Goal: Task Accomplishment & Management: Complete application form

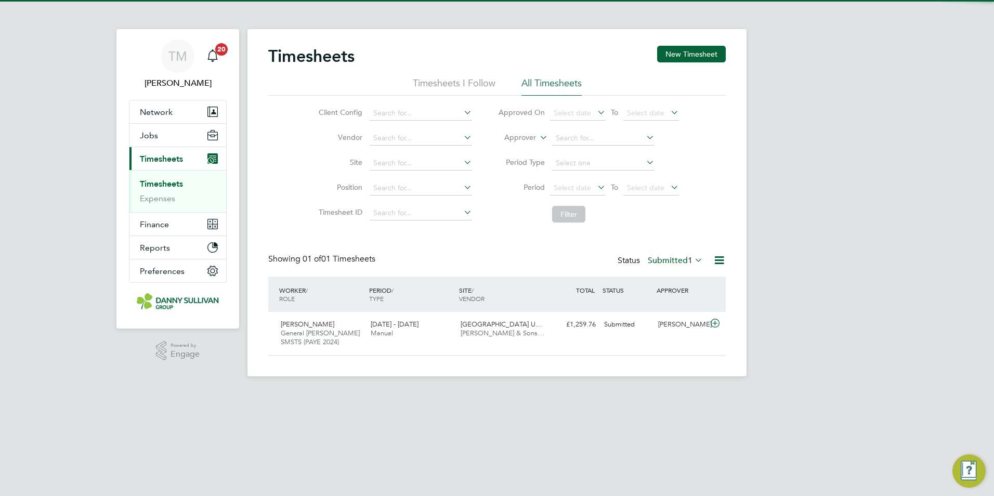
scroll to position [27, 90]
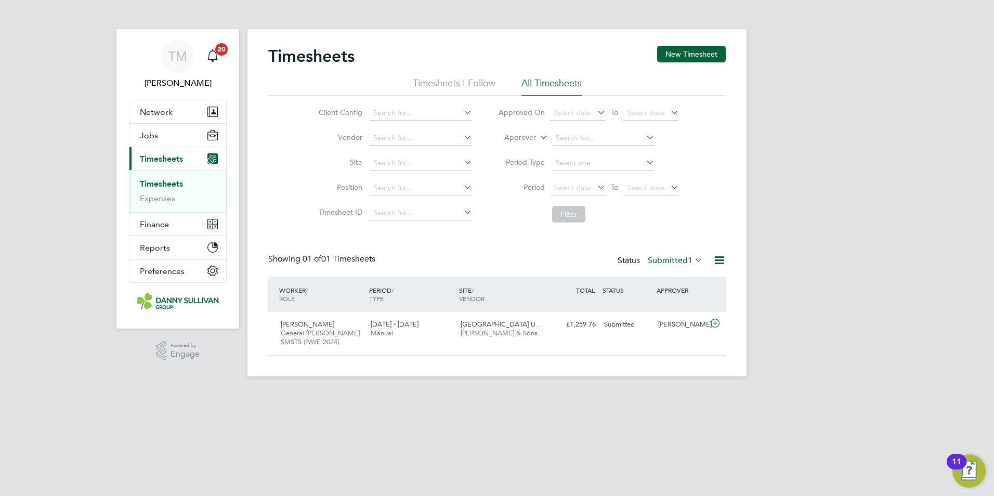
click at [165, 184] on link "Timesheets" at bounding box center [161, 184] width 43 height 10
click at [677, 255] on div "Status Submitted 1" at bounding box center [661, 261] width 87 height 15
click at [676, 260] on label "Submitted 1" at bounding box center [675, 260] width 55 height 10
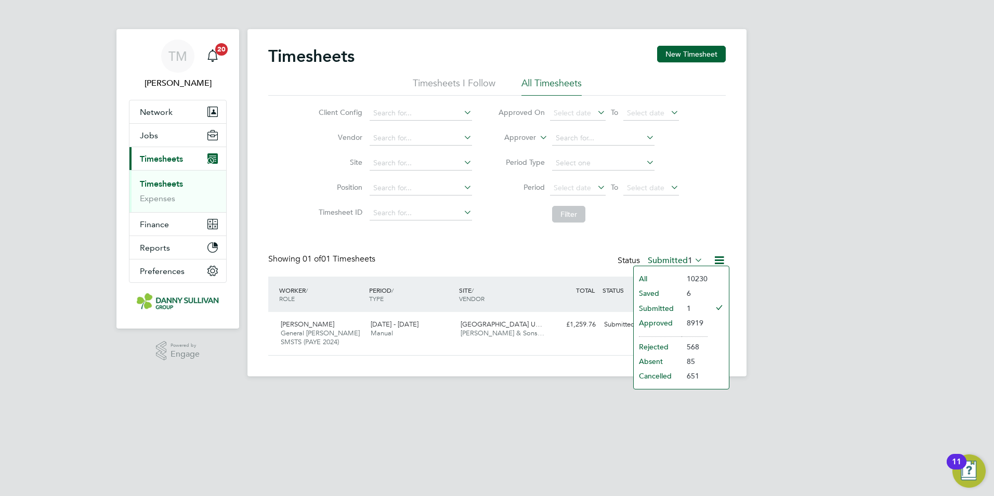
click at [669, 277] on li "All" at bounding box center [658, 278] width 48 height 15
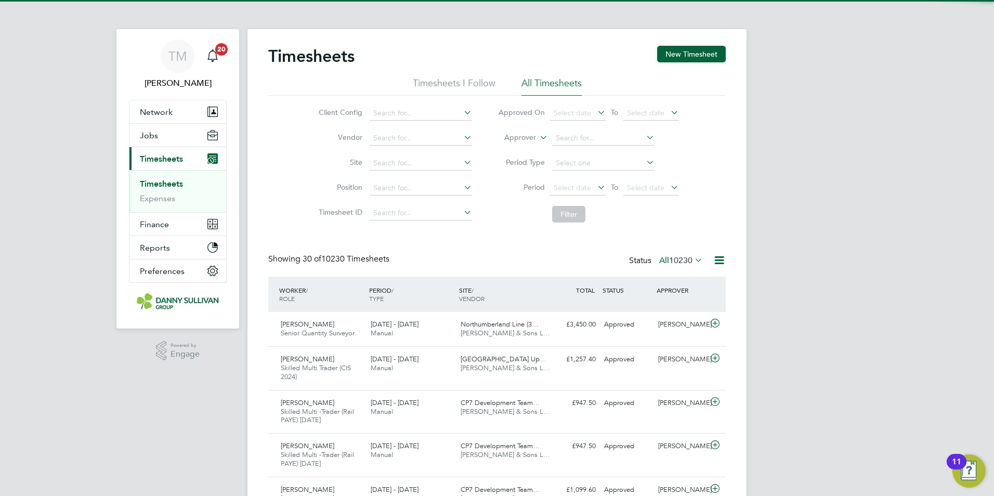
scroll to position [0, 0]
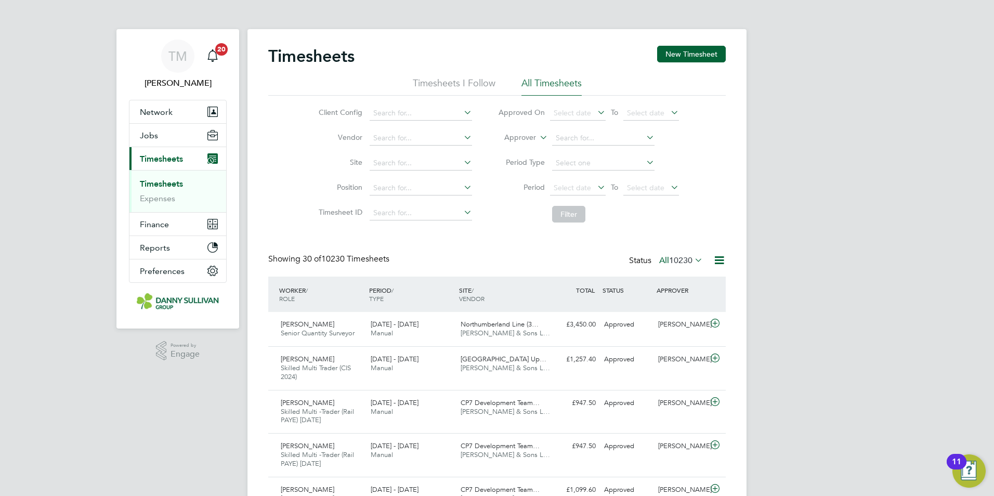
click at [713, 217] on div "Client Config Vendor Site Position Timesheet ID Approved On Select date To Sele…" at bounding box center [497, 162] width 458 height 132
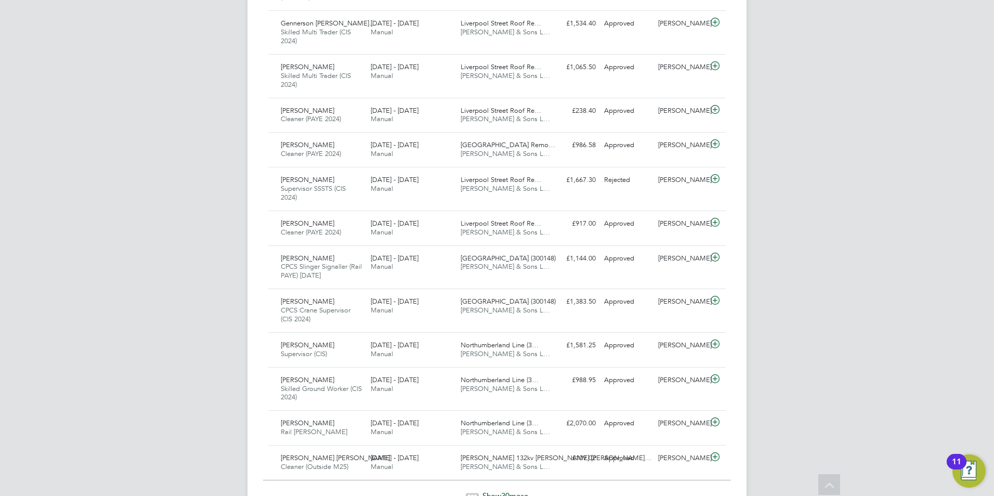
click at [468, 493] on div at bounding box center [472, 496] width 13 height 6
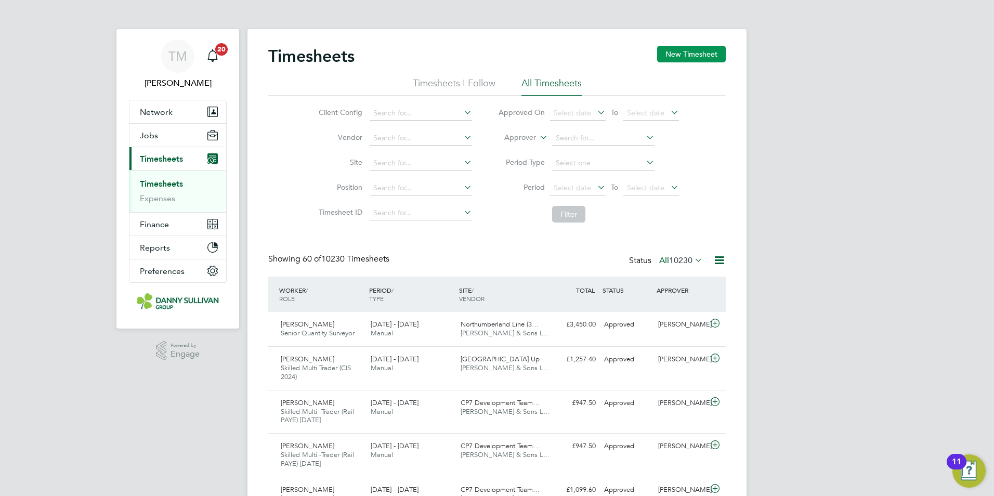
click at [691, 55] on button "New Timesheet" at bounding box center [691, 54] width 69 height 17
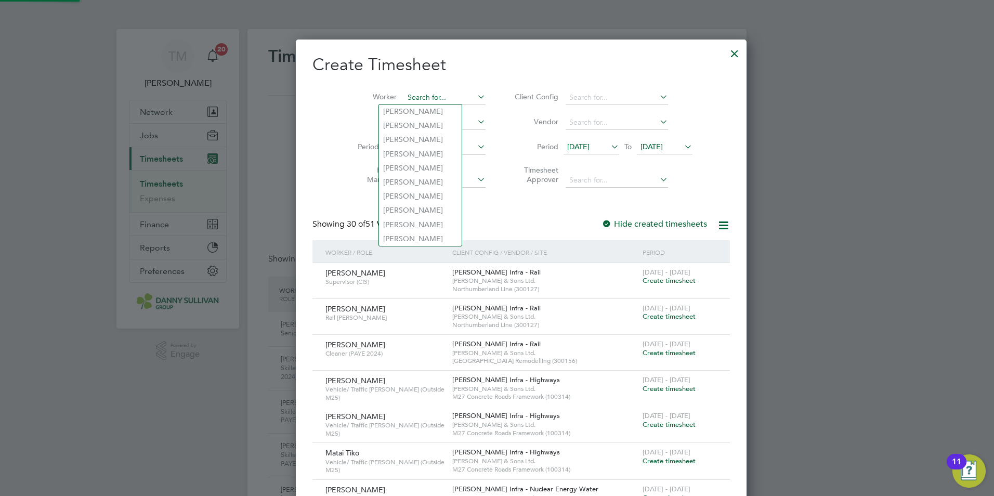
click at [404, 98] on input at bounding box center [445, 97] width 82 height 15
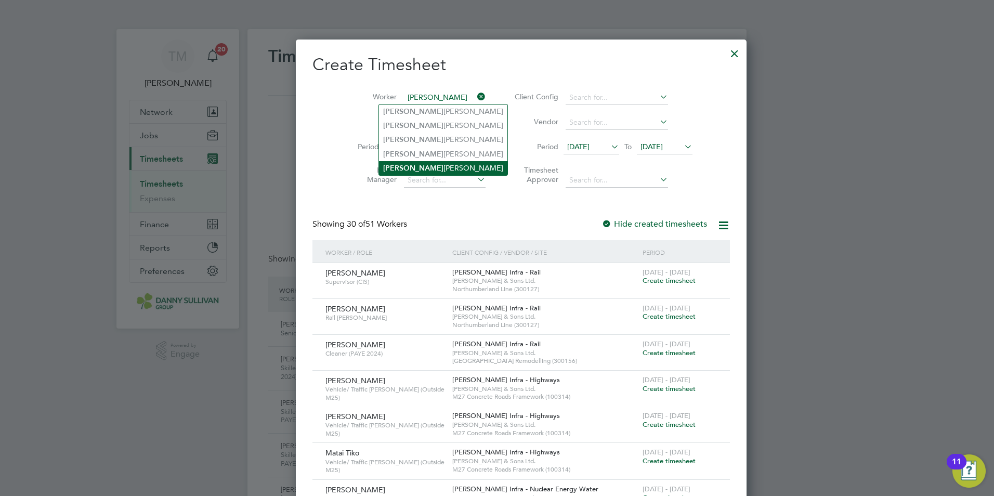
click at [405, 163] on li "[PERSON_NAME] [PERSON_NAME]" at bounding box center [443, 168] width 128 height 14
type input "[PERSON_NAME] [PERSON_NAME]"
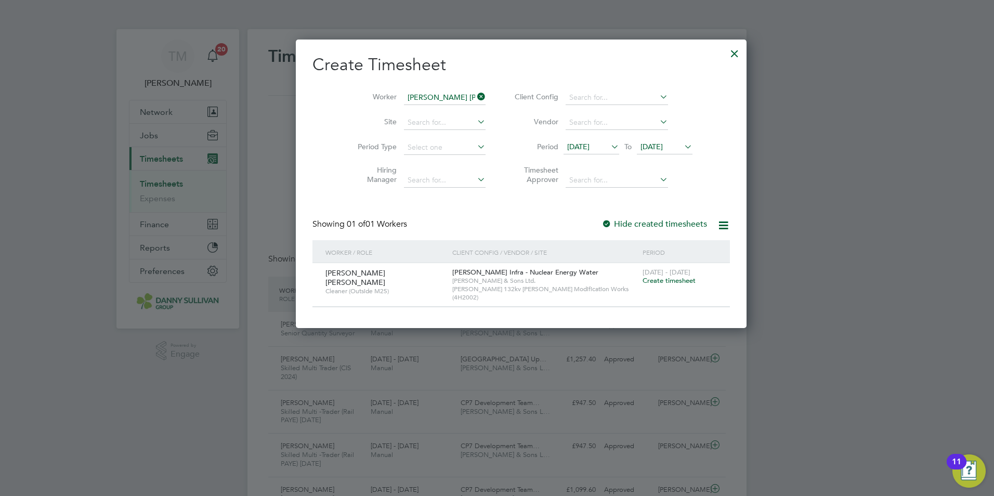
click at [643, 281] on span "Create timesheet" at bounding box center [669, 280] width 53 height 9
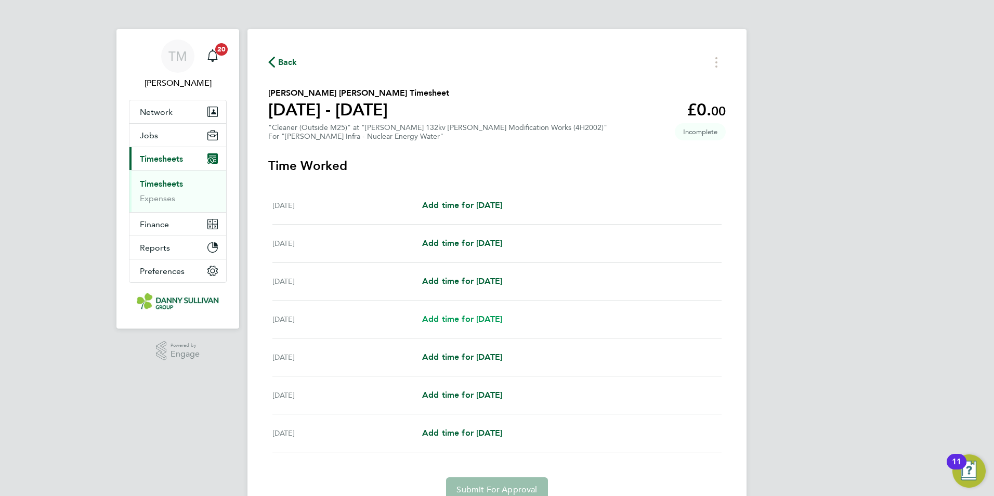
click at [473, 317] on span "Add time for [DATE]" at bounding box center [462, 319] width 80 height 10
select select "30"
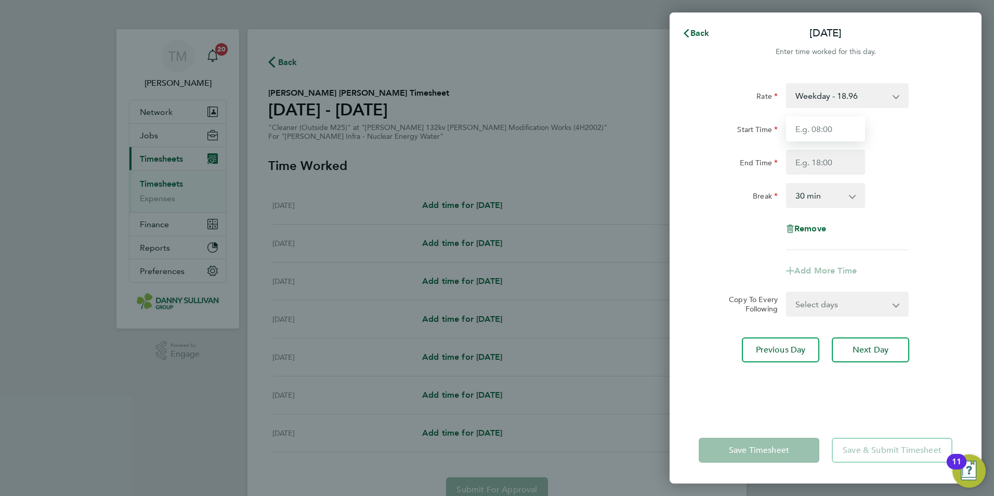
click at [816, 122] on input "Start Time" at bounding box center [825, 128] width 79 height 25
type input "10:15"
click at [811, 160] on input "End Time" at bounding box center [825, 162] width 79 height 25
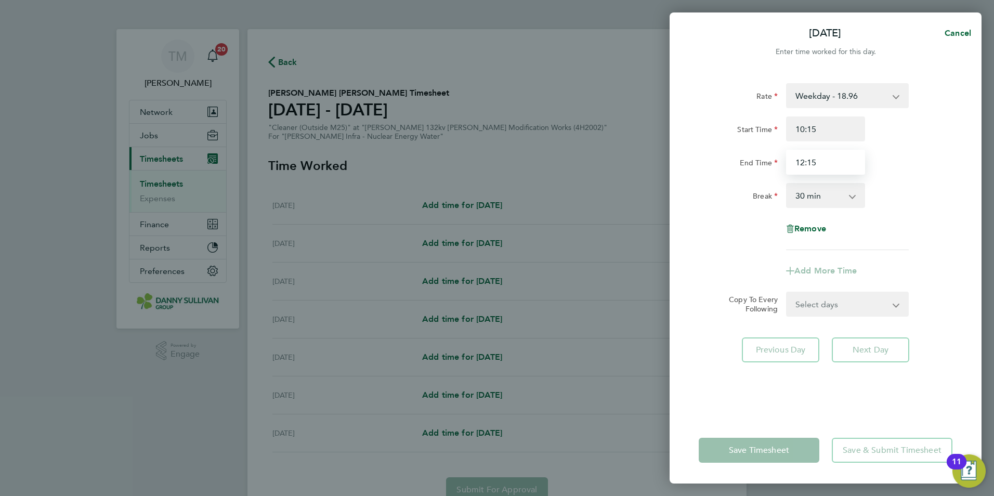
type input "12:15"
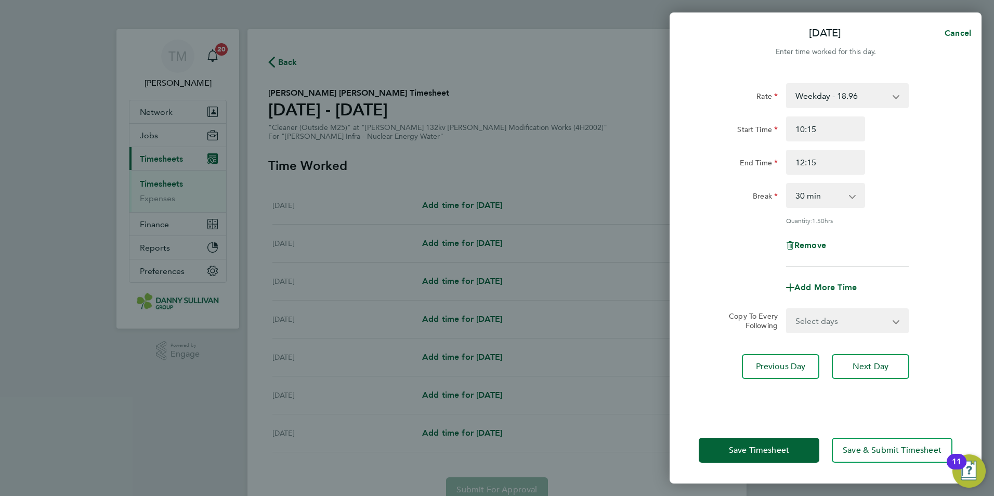
click at [889, 200] on div "Break 0 min 15 min 30 min 45 min 60 min 75 min 90 min" at bounding box center [826, 195] width 262 height 25
click at [831, 203] on select "0 min 15 min 30 min 45 min 60 min 75 min 90 min" at bounding box center [819, 195] width 64 height 23
select select "0"
click at [787, 184] on select "0 min 15 min 30 min 45 min 60 min 75 min 90 min" at bounding box center [819, 195] width 64 height 23
click at [921, 209] on div "Rate Weekday - 18.96 CALL OUT CHARGE - 162.75 Weekends - 28.09 Weekday Nights -…" at bounding box center [826, 175] width 254 height 184
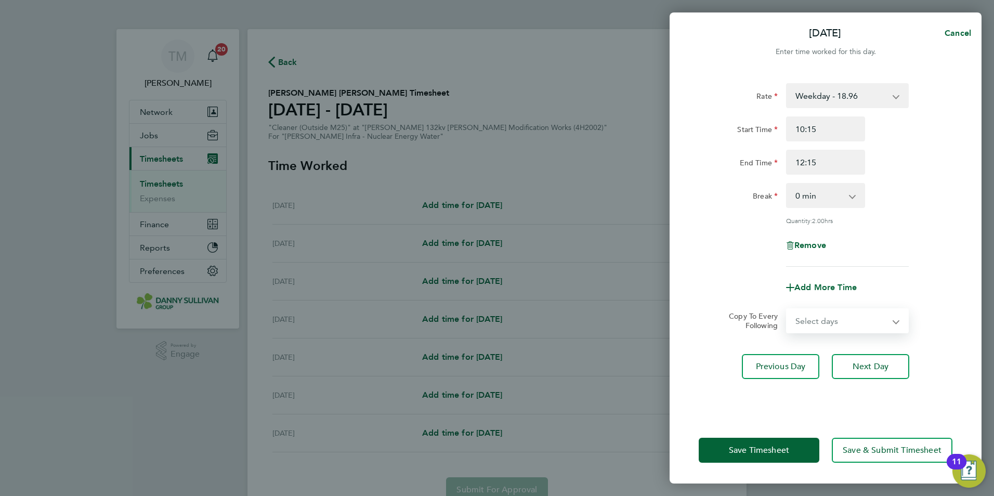
click at [824, 324] on select "Select days Day [DATE] [DATE] [DATE]" at bounding box center [841, 320] width 109 height 23
select select "THU"
click at [787, 309] on select "Select days Day [DATE] [DATE] [DATE]" at bounding box center [841, 320] width 109 height 23
select select "[DATE]"
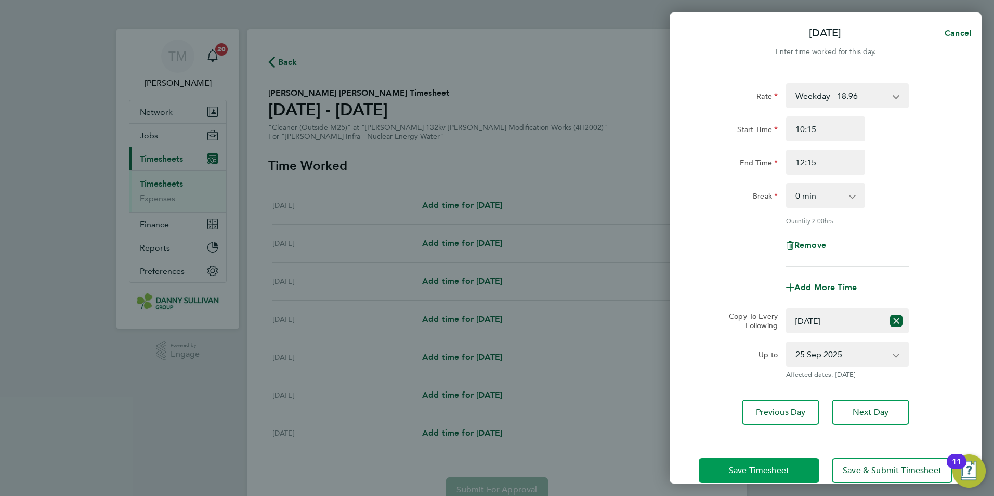
click at [771, 466] on span "Save Timesheet" at bounding box center [759, 470] width 60 height 10
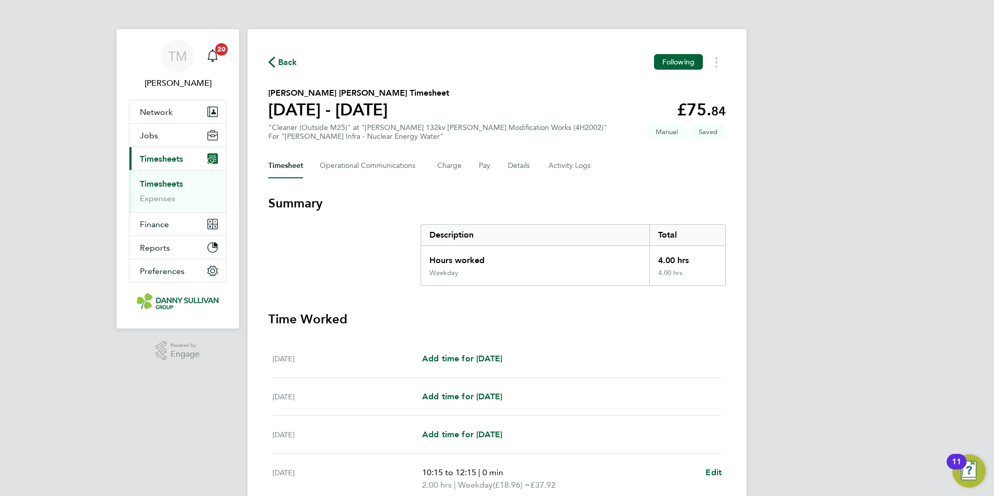
click at [931, 216] on div "[PERSON_NAME] Notifications 20 Applications: Network Team Members Businesses Si…" at bounding box center [497, 361] width 994 height 722
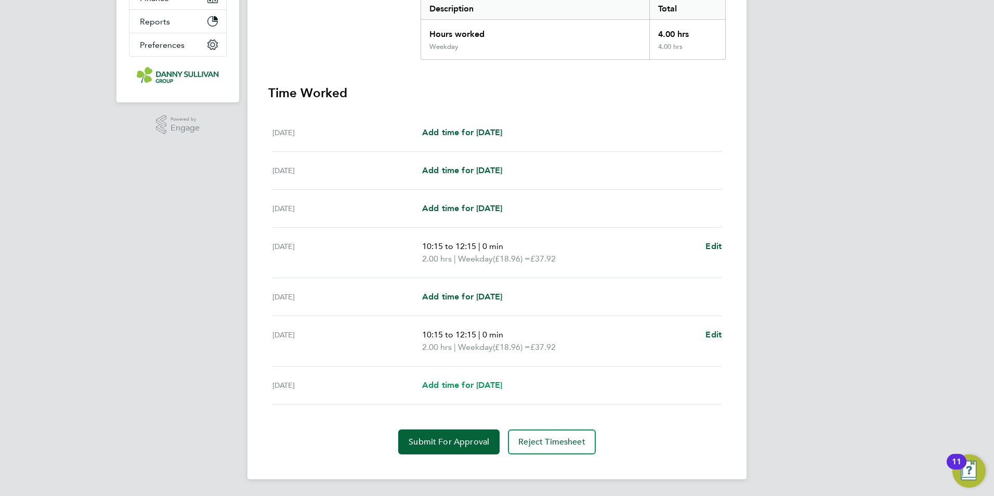
click at [470, 386] on span "Add time for [DATE]" at bounding box center [462, 385] width 80 height 10
select select "30"
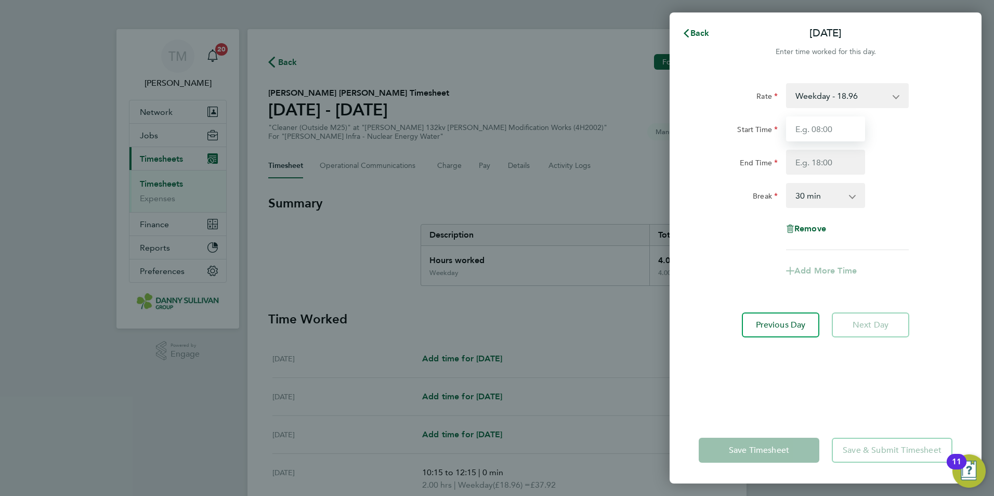
click at [834, 129] on input "Start Time" at bounding box center [825, 128] width 79 height 25
type input "13:15"
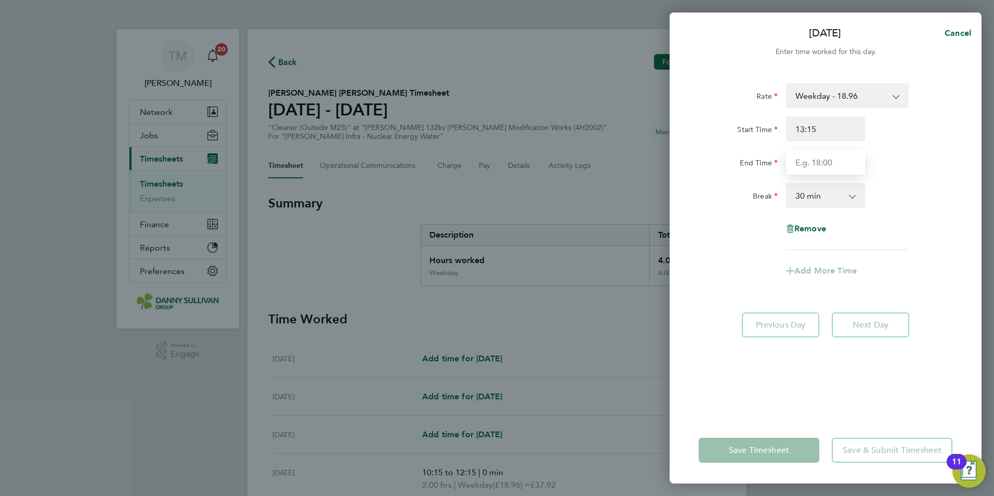
click at [822, 159] on input "End Time" at bounding box center [825, 162] width 79 height 25
type input "14:00"
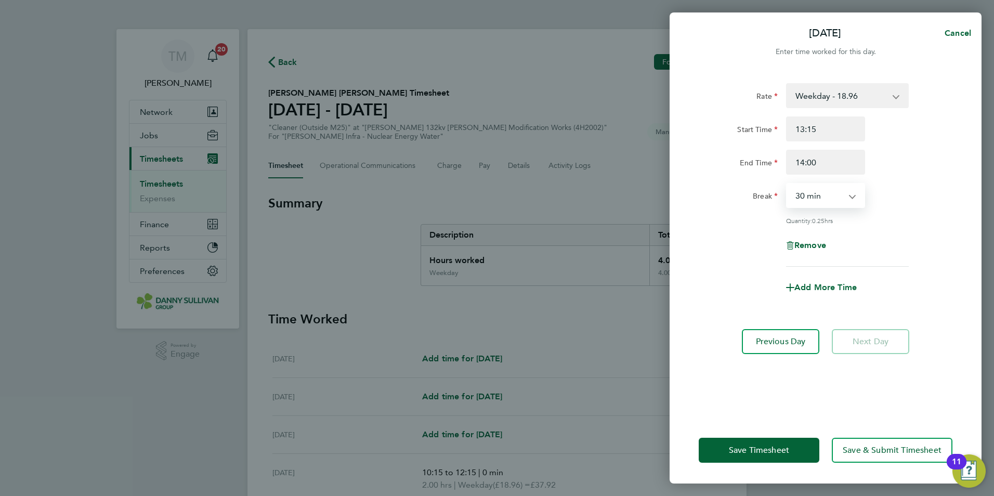
click at [829, 199] on select "0 min 15 min 30 min" at bounding box center [819, 195] width 64 height 23
select select "0"
click at [787, 184] on select "0 min 15 min 30 min" at bounding box center [819, 195] width 64 height 23
click at [770, 450] on span "Save Timesheet" at bounding box center [759, 450] width 60 height 10
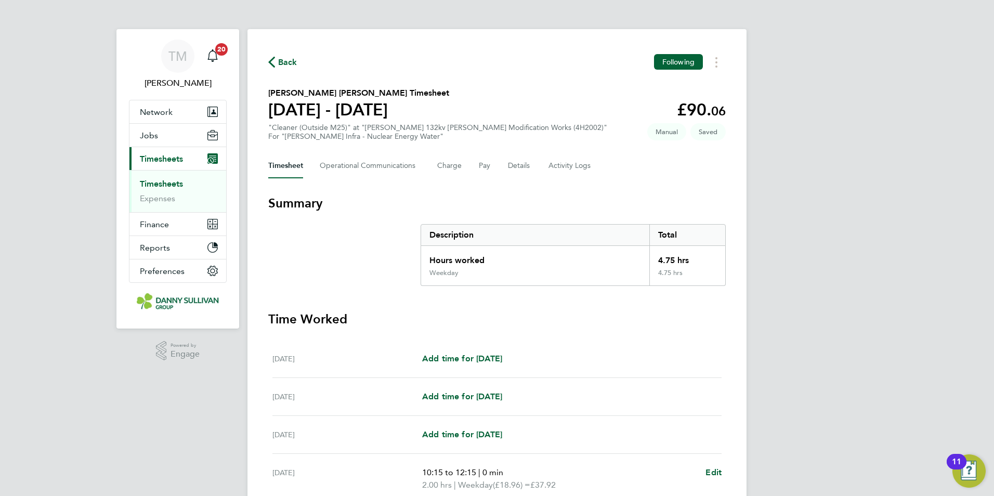
click at [891, 206] on div "[PERSON_NAME] Notifications 20 Applications: Network Team Members Businesses Si…" at bounding box center [497, 367] width 994 height 735
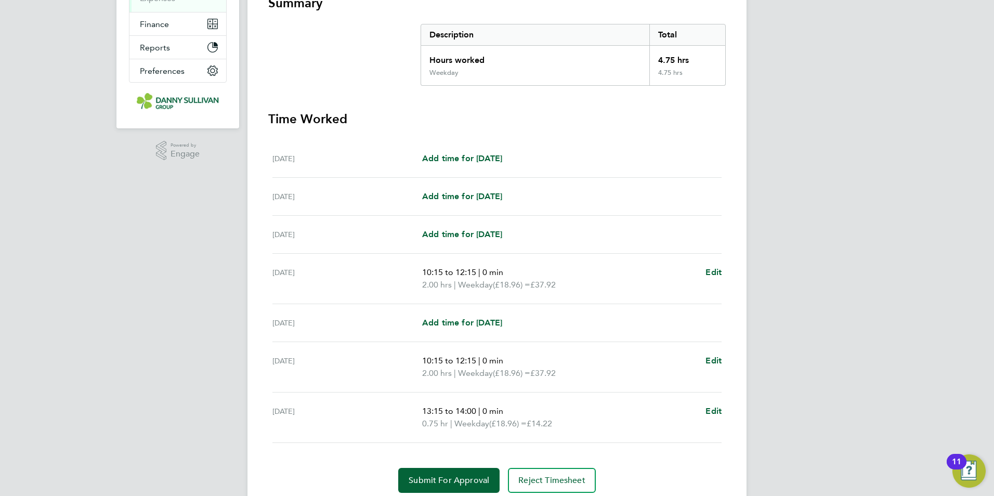
scroll to position [239, 0]
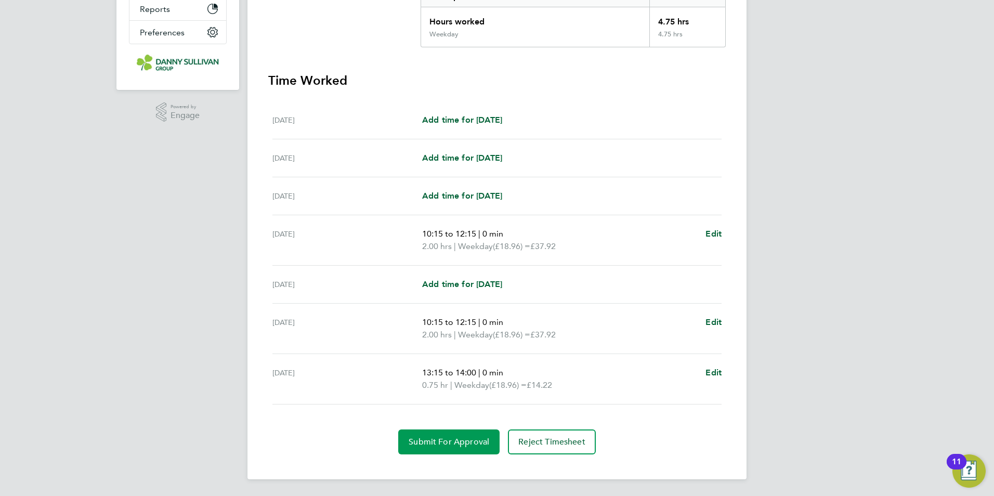
click at [464, 441] on span "Submit For Approval" at bounding box center [449, 442] width 81 height 10
